Goal: Task Accomplishment & Management: Manage account settings

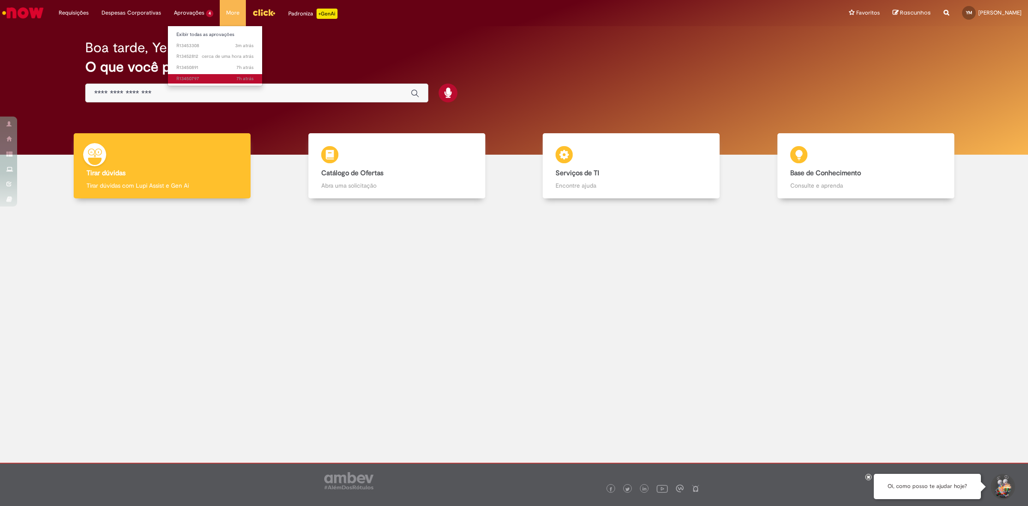
click at [203, 75] on span "7h atrás 7 horas atrás R13450797" at bounding box center [214, 78] width 77 height 7
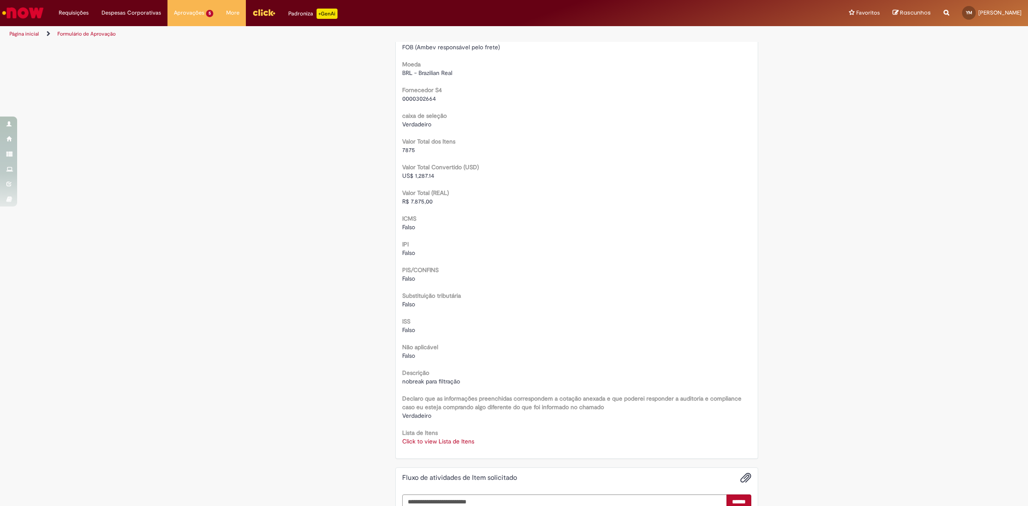
scroll to position [910, 0]
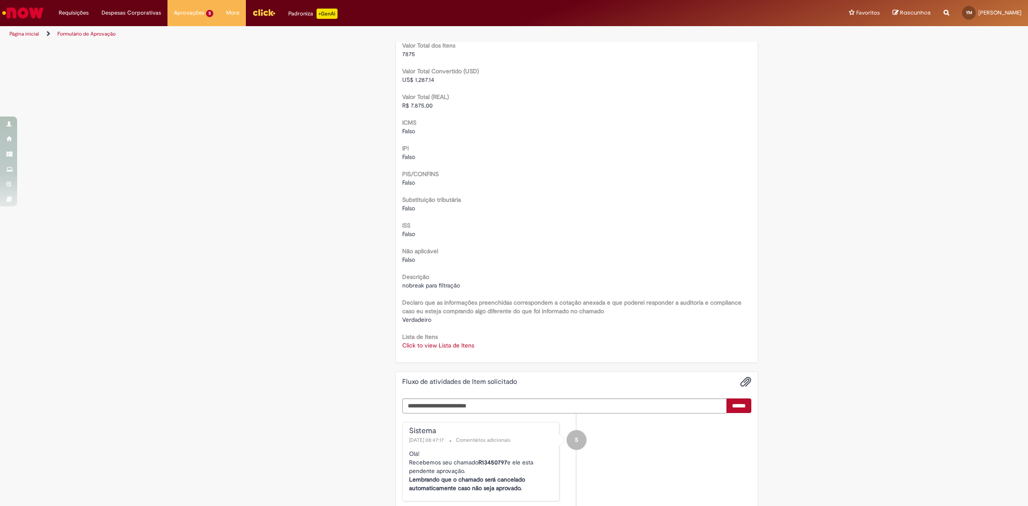
click at [468, 345] on link "Click to view Lista de Itens" at bounding box center [438, 345] width 72 height 8
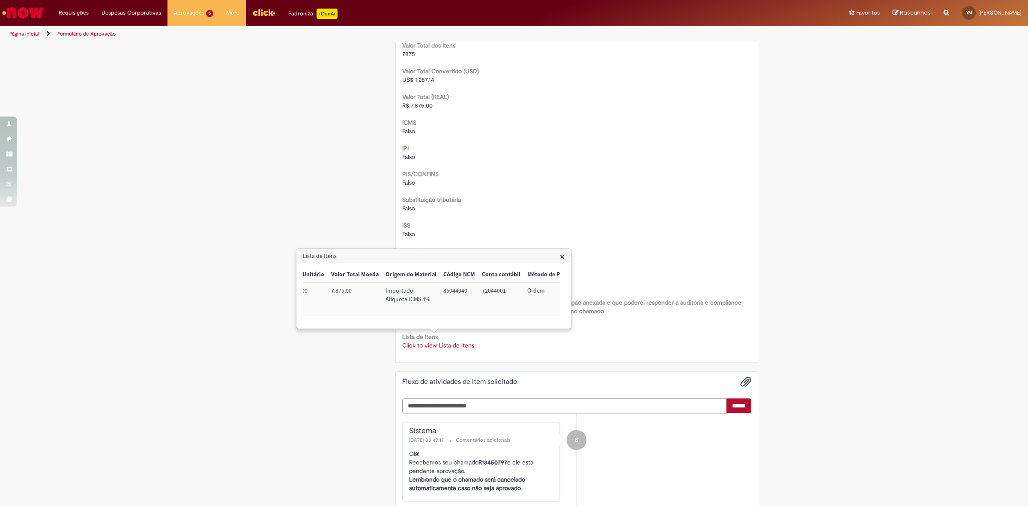
scroll to position [0, 348]
click at [522, 293] on td "100001933030" at bounding box center [537, 299] width 54 height 33
copy td "100001933030"
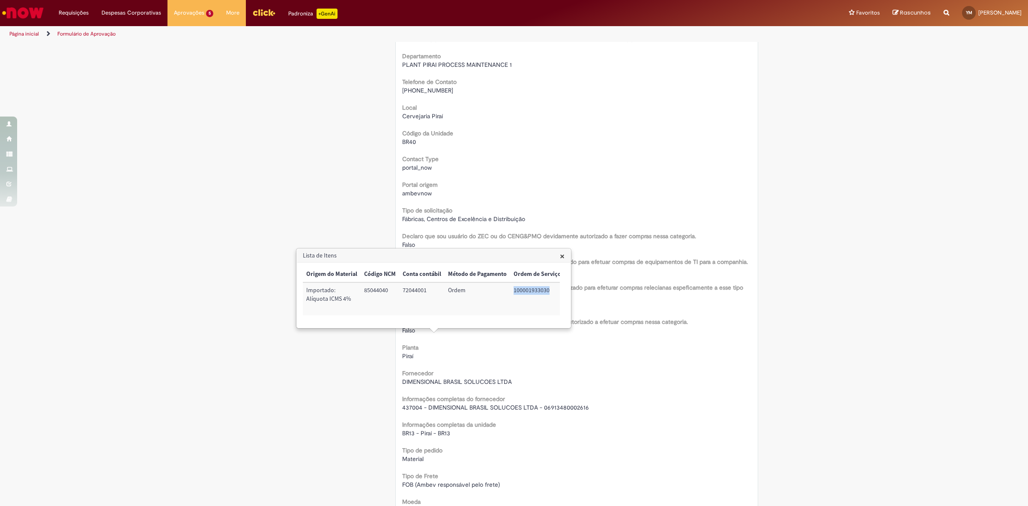
scroll to position [268, 0]
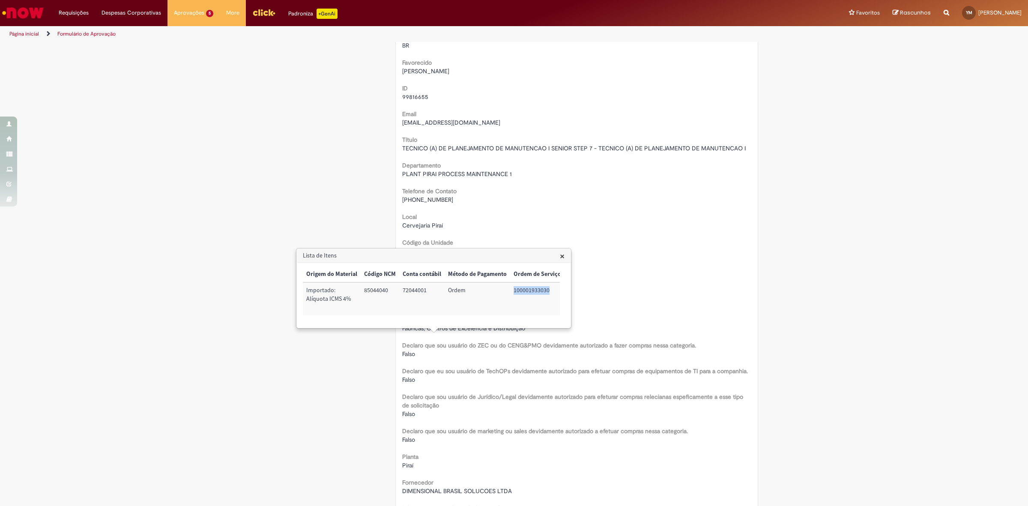
click at [561, 256] on span "×" at bounding box center [562, 256] width 5 height 12
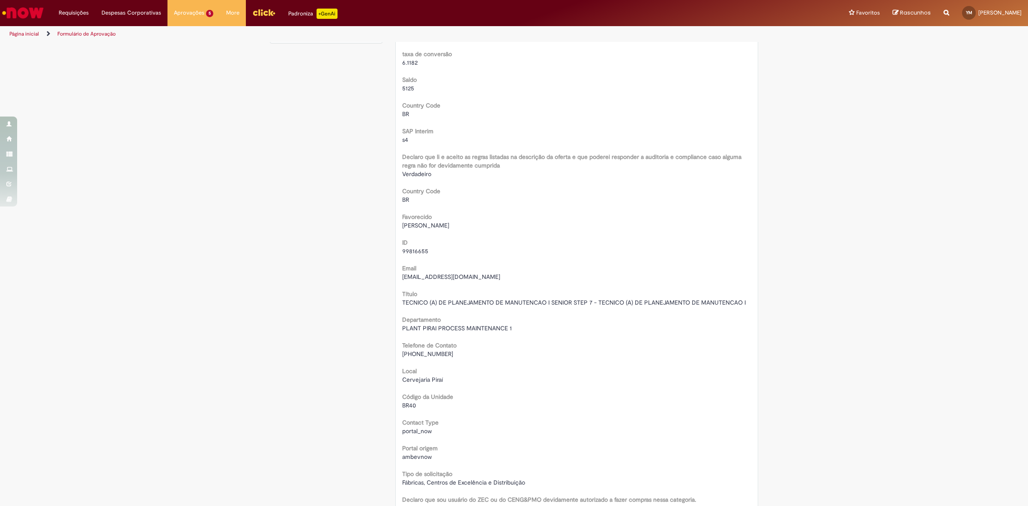
scroll to position [0, 0]
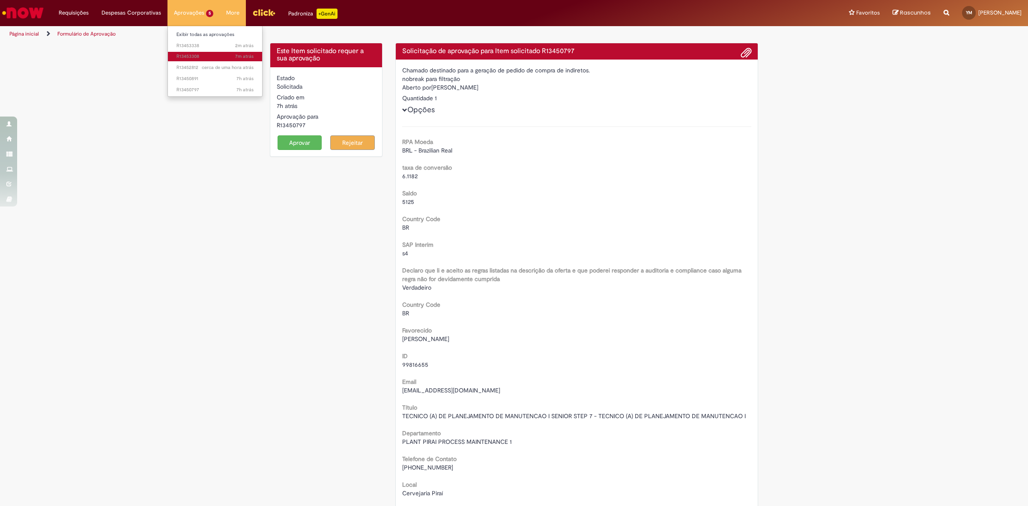
click at [213, 58] on span "7m atrás 7 minutos atrás R13453308" at bounding box center [214, 56] width 77 height 7
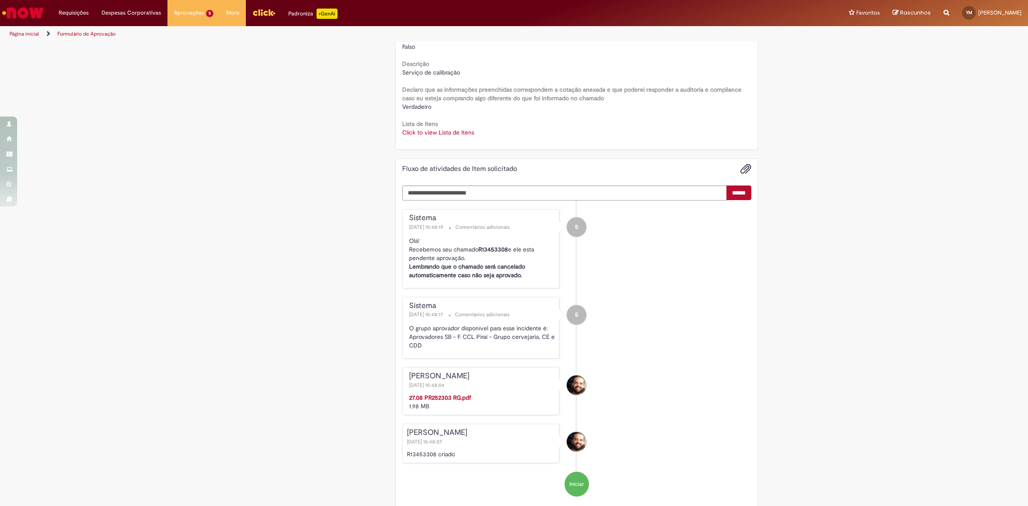
scroll to position [1124, 0]
click at [439, 131] on link "Click to view Lista de Itens" at bounding box center [438, 131] width 72 height 8
click at [511, 179] on td "100001149565" at bounding box center [537, 186] width 54 height 24
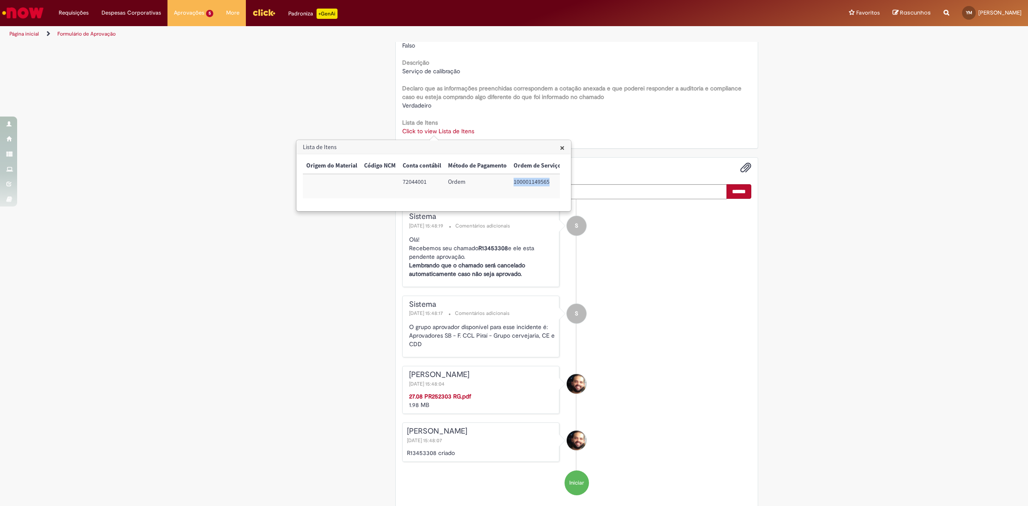
copy td "100001149565"
click at [565, 146] on h3 "Lista de Itens" at bounding box center [434, 147] width 274 height 14
click at [564, 146] on span "×" at bounding box center [562, 148] width 5 height 12
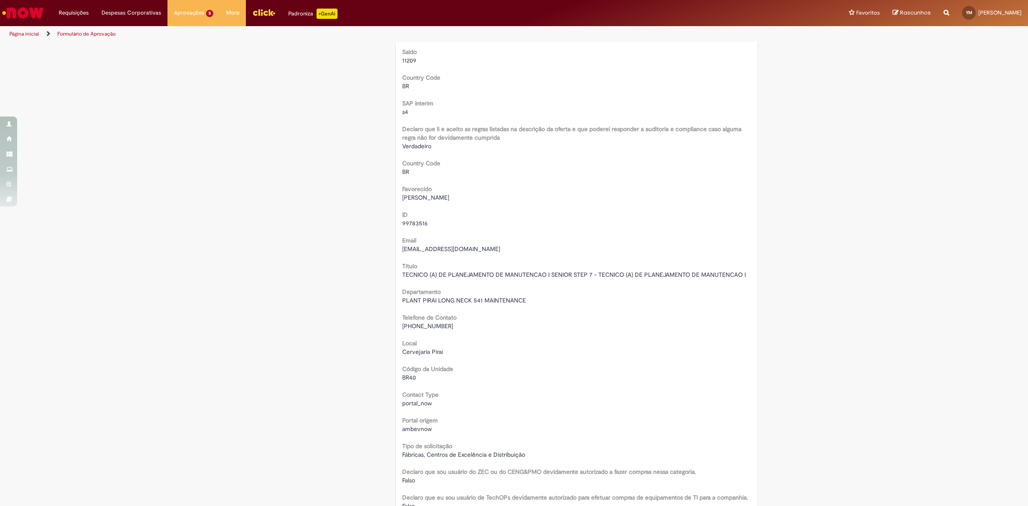
scroll to position [0, 0]
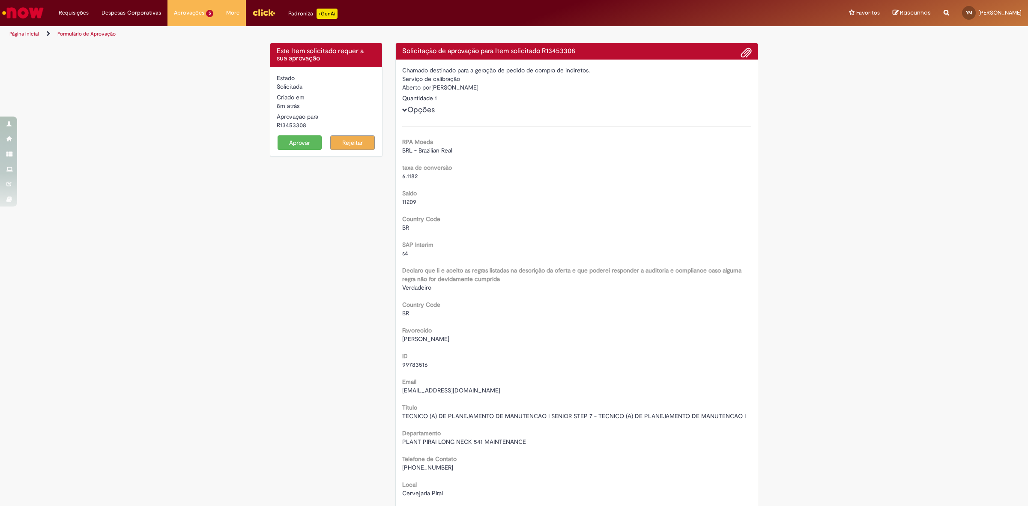
click at [305, 140] on button "Aprovar" at bounding box center [300, 142] width 45 height 15
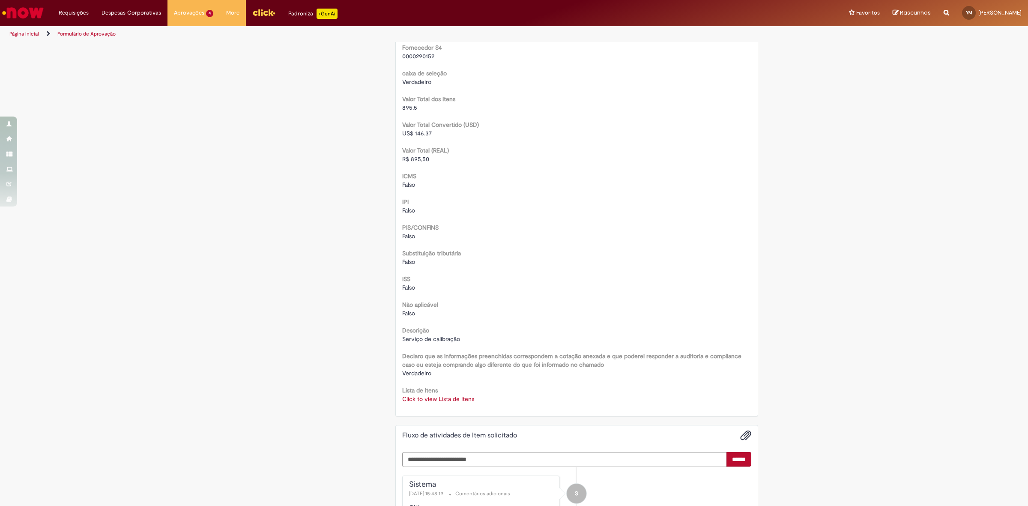
scroll to position [910, 0]
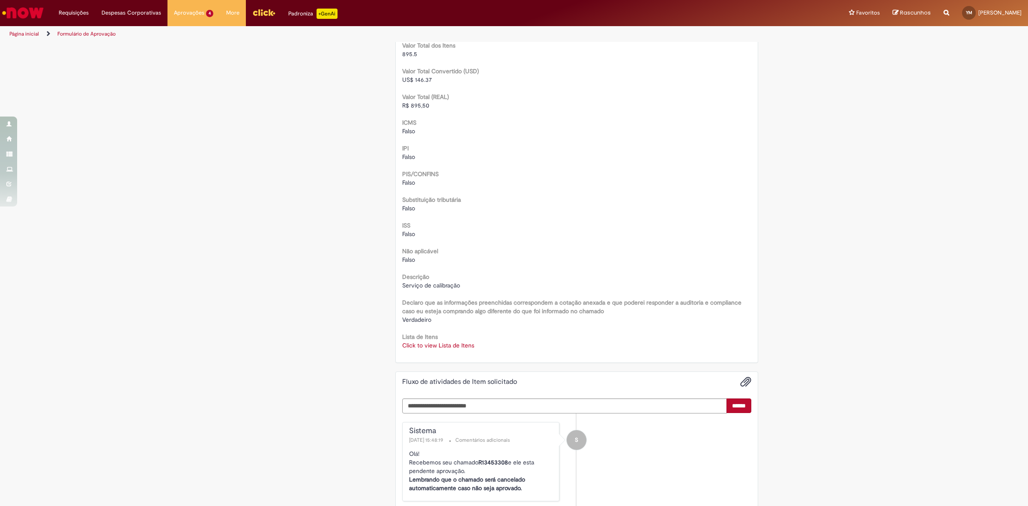
click at [460, 347] on link "Click to view Lista de Itens" at bounding box center [438, 345] width 72 height 8
click at [393, 316] on div "Trigger Tipo de Pedido = Material Código SAP Material / Serviço Descrição Quant…" at bounding box center [431, 291] width 257 height 49
click at [564, 258] on span "×" at bounding box center [562, 257] width 5 height 12
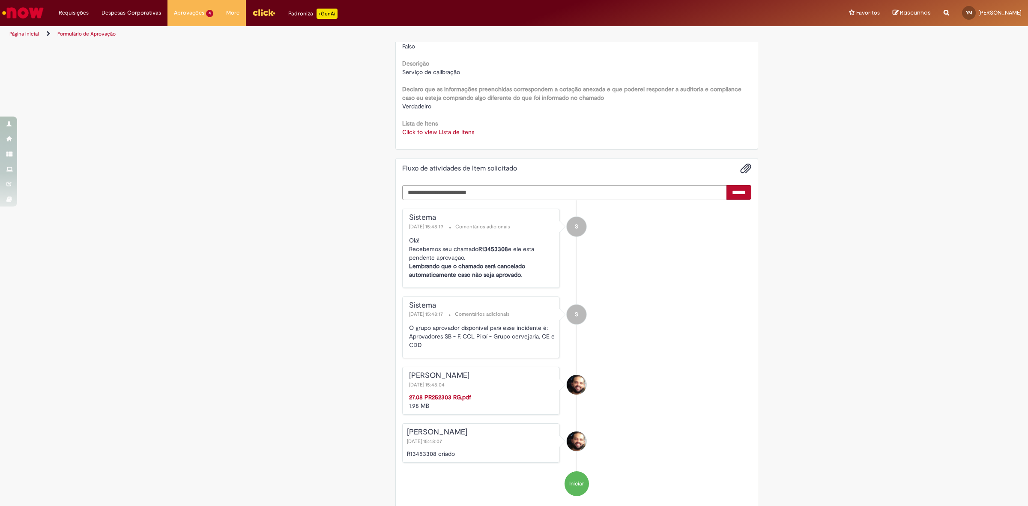
scroll to position [1124, 0]
click at [463, 394] on strong "27.08 PR252303 RG.pdf" at bounding box center [440, 396] width 62 height 8
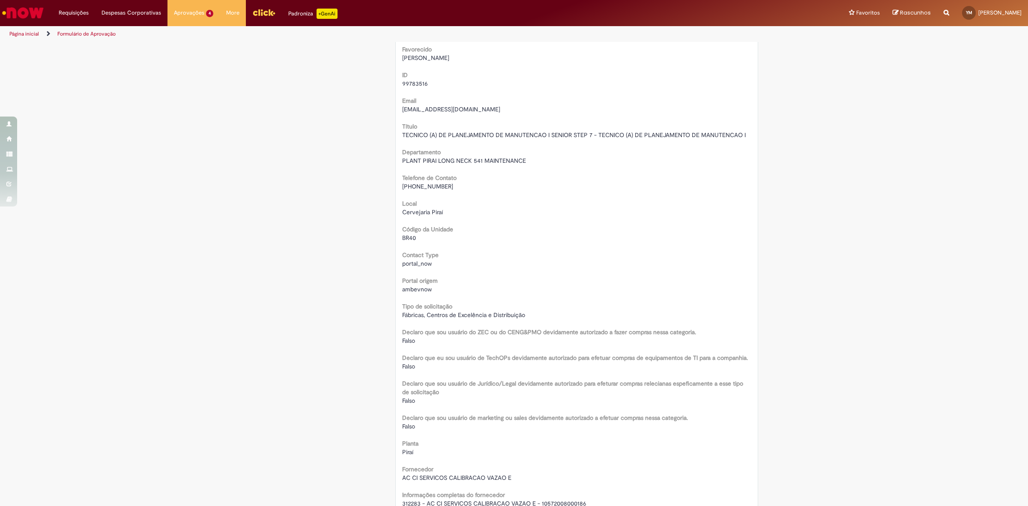
scroll to position [161, 0]
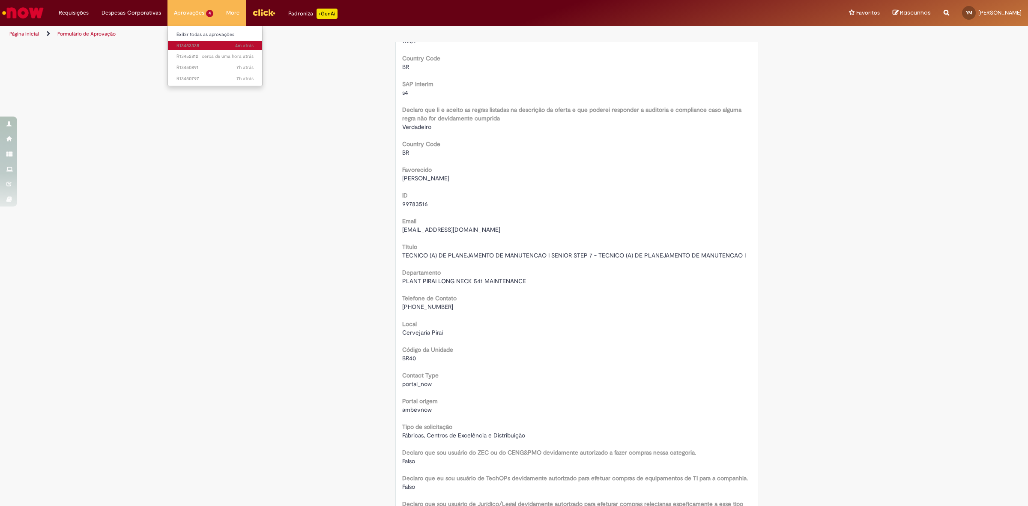
click at [189, 45] on span "4m atrás 4 minutos atrás R13453338" at bounding box center [214, 45] width 77 height 7
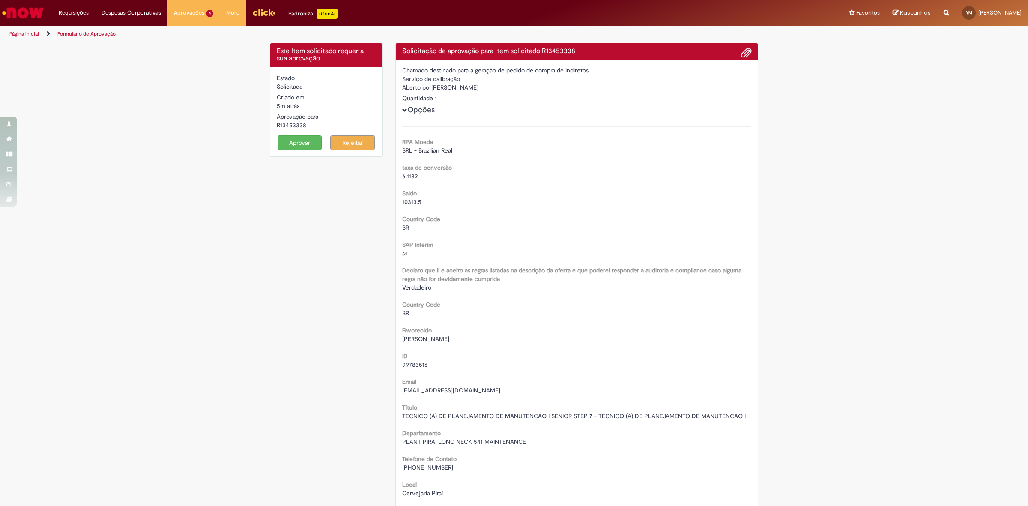
click at [358, 138] on button "Rejeitar" at bounding box center [352, 142] width 45 height 15
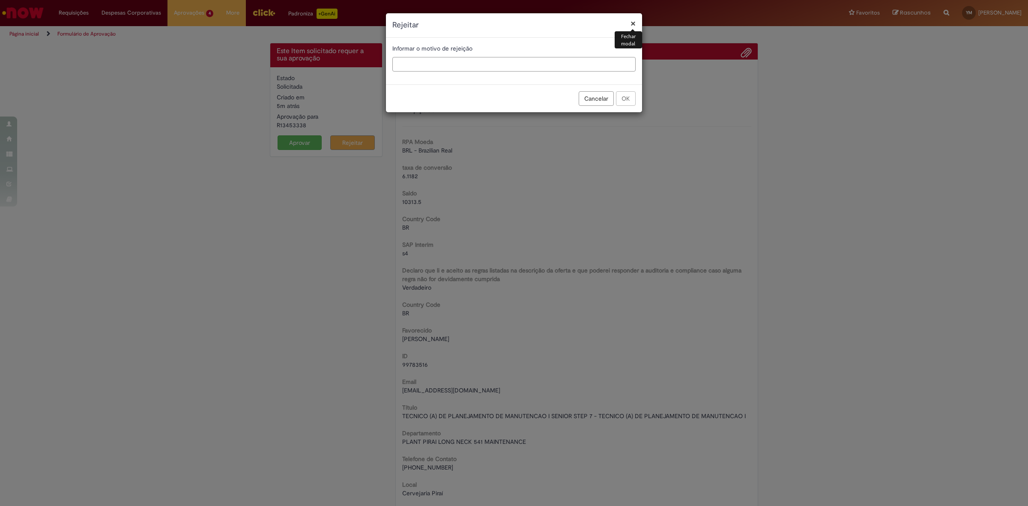
click at [491, 63] on input "text" at bounding box center [513, 64] width 243 height 15
type input "*********"
click at [630, 96] on button "OK" at bounding box center [626, 98] width 20 height 15
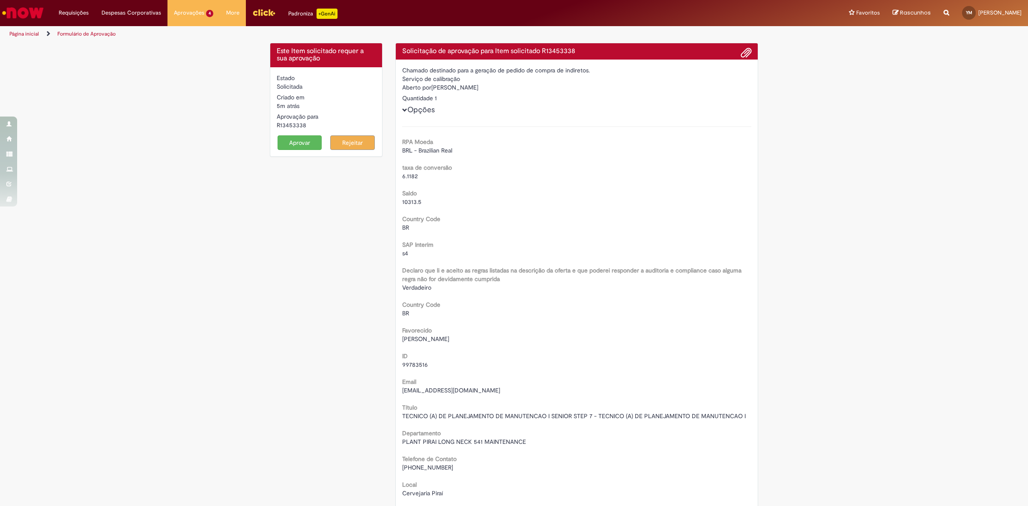
click at [351, 144] on button "Rejeitar" at bounding box center [352, 142] width 45 height 15
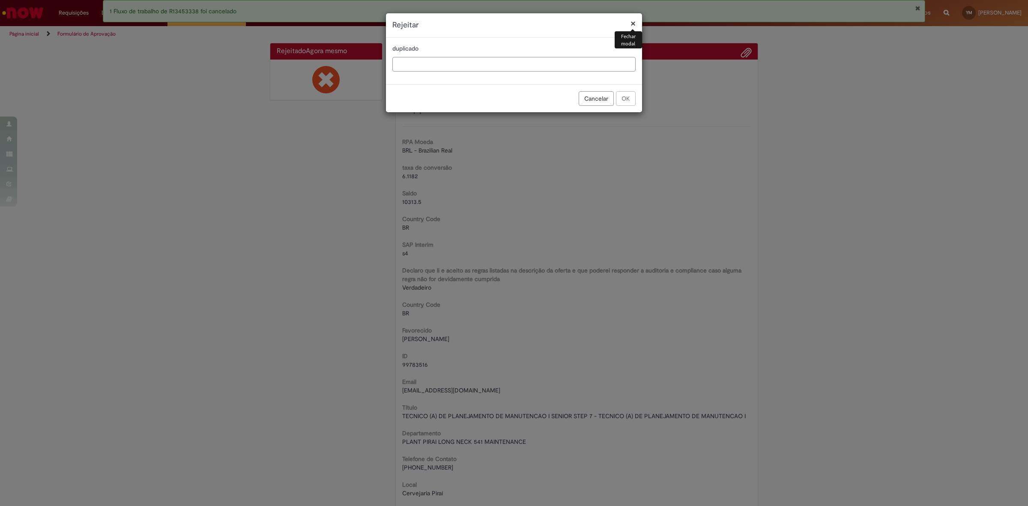
click at [553, 66] on input "text" at bounding box center [513, 64] width 243 height 15
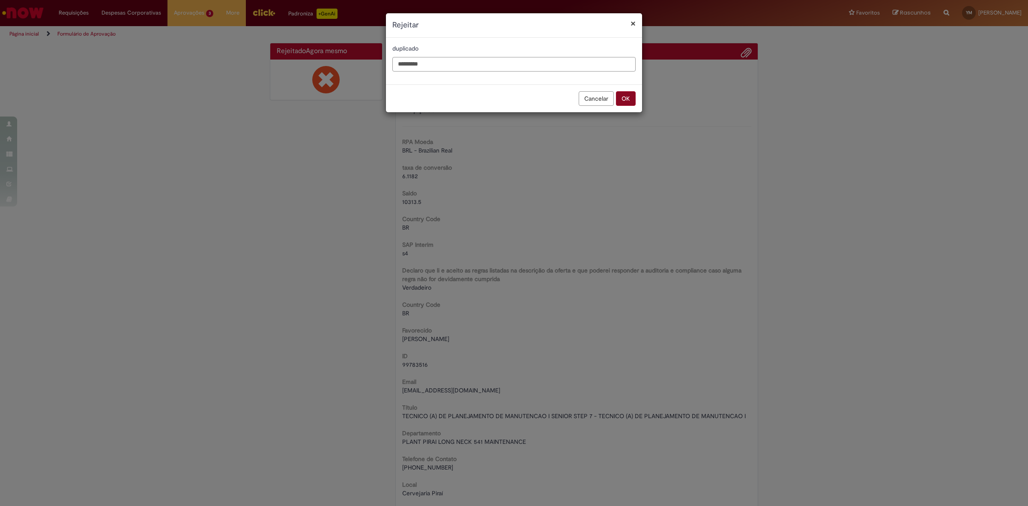
type input "*********"
click at [619, 94] on button "OK" at bounding box center [626, 98] width 20 height 15
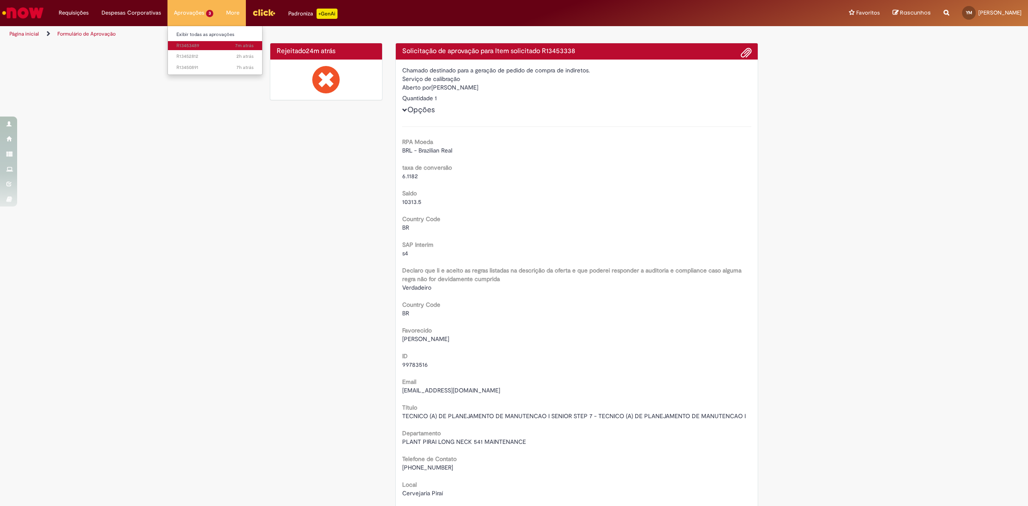
click at [202, 42] on link "7m atrás 7 minutos atrás R13453489" at bounding box center [215, 45] width 94 height 9
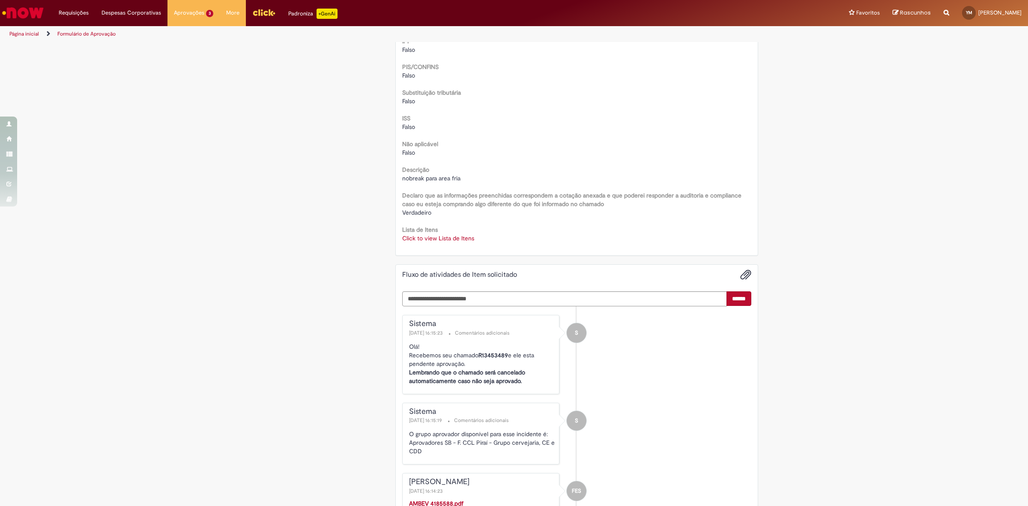
scroll to position [1071, 0]
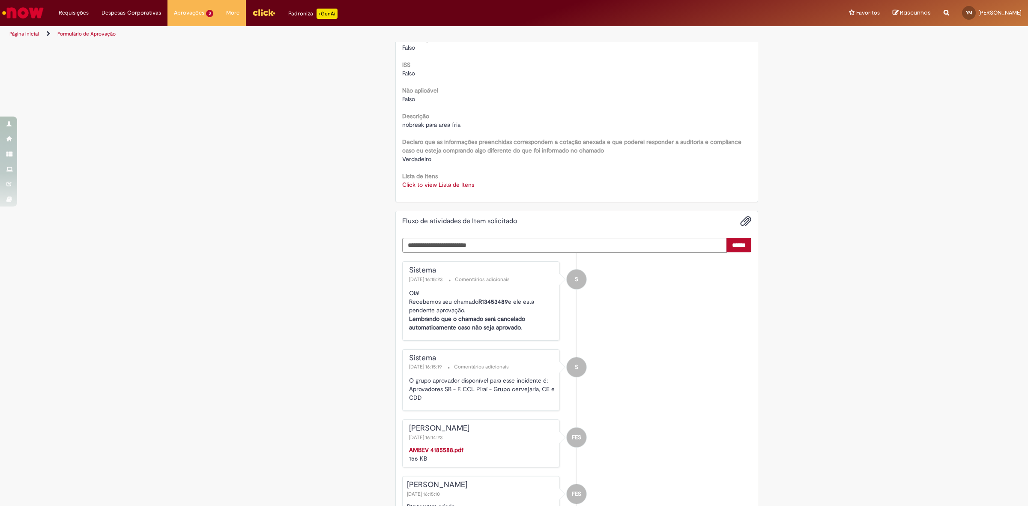
click at [440, 186] on link "Click to view Lista de Itens" at bounding box center [438, 185] width 72 height 8
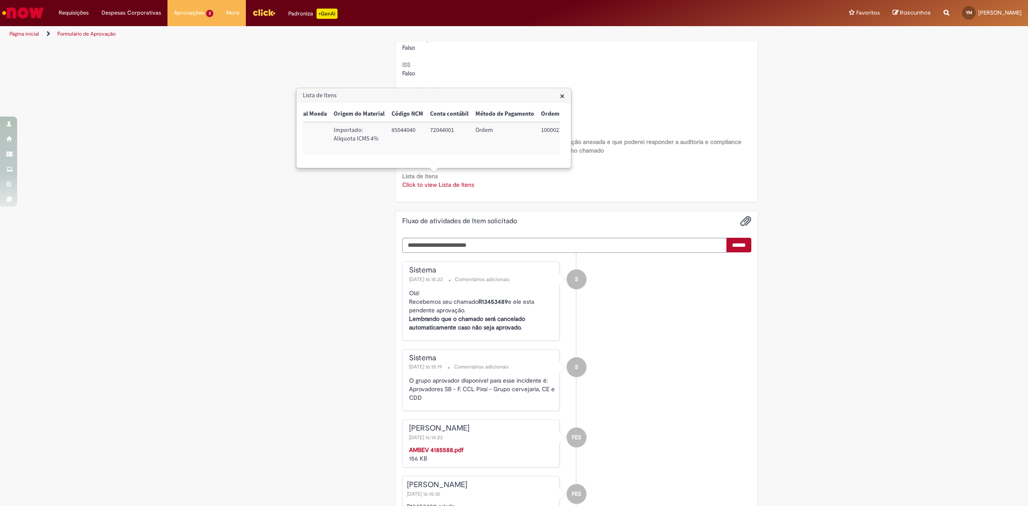
scroll to position [0, 348]
click at [527, 128] on td "100002349650" at bounding box center [537, 138] width 54 height 33
copy td "100002349650"
click at [561, 97] on span "×" at bounding box center [562, 96] width 5 height 12
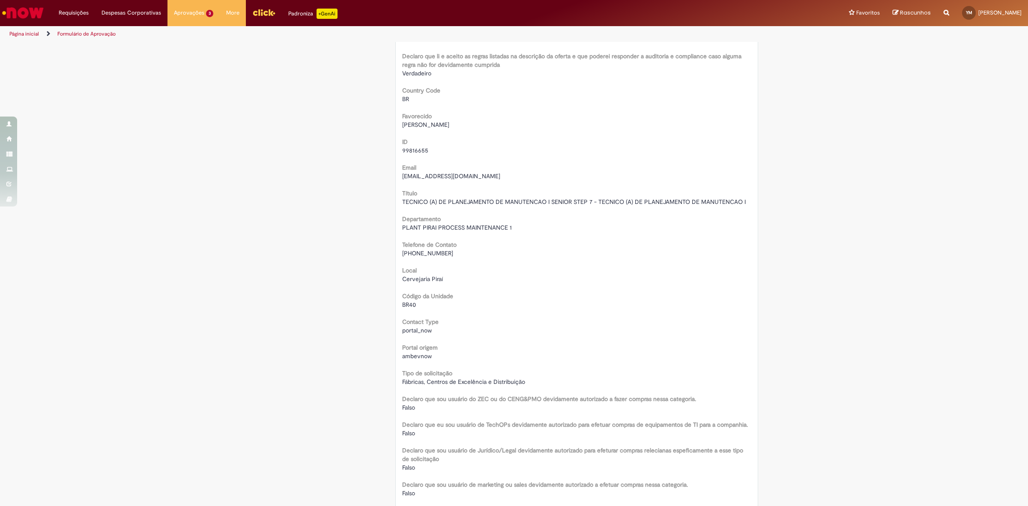
scroll to position [0, 0]
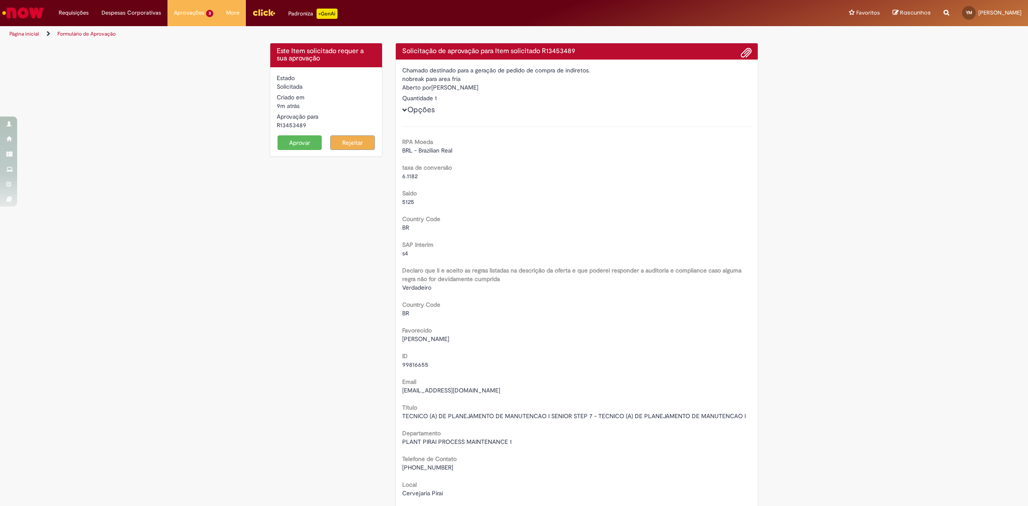
click at [302, 138] on button "Aprovar" at bounding box center [300, 142] width 45 height 15
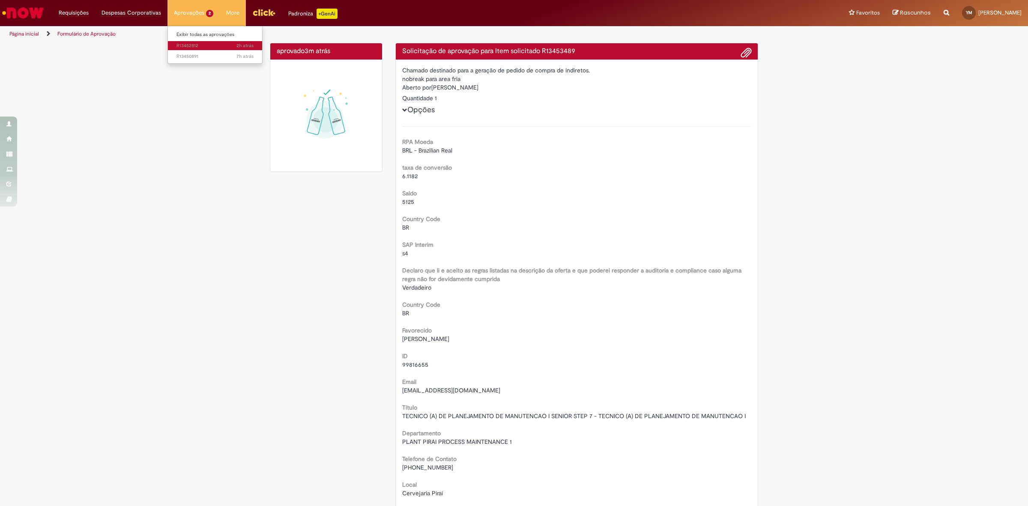
click at [200, 47] on span "2h atrás 2 horas atrás R13452812" at bounding box center [214, 45] width 77 height 7
